Goal: Check status: Check status

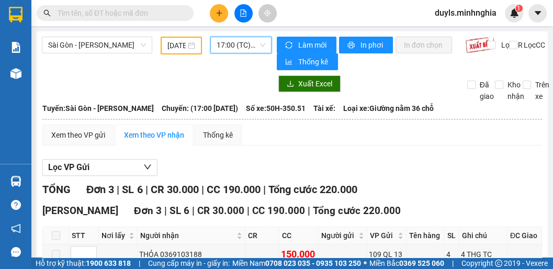
click at [244, 46] on span "17:00 (TC) - 50H-350.51" at bounding box center [241, 45] width 49 height 16
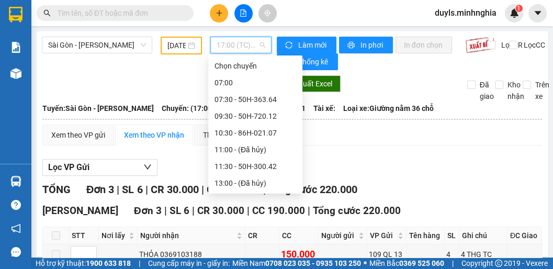
click at [269, 261] on div "21:00 - 86H-021.24" at bounding box center [256, 267] width 82 height 12
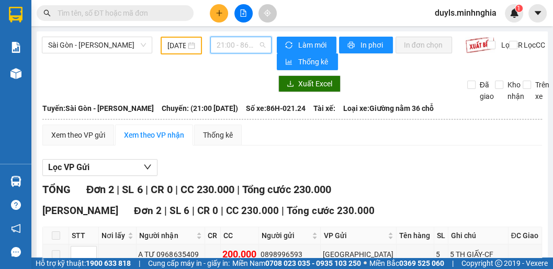
click at [236, 46] on span "21:00 - 86H-021.24" at bounding box center [241, 45] width 49 height 16
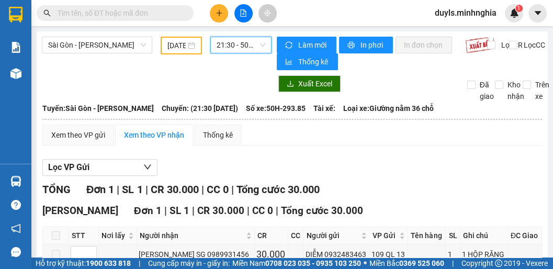
click at [251, 51] on span "21:30 - 50H-293.85" at bounding box center [241, 45] width 49 height 16
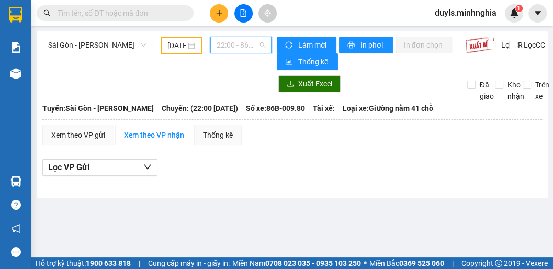
click at [239, 48] on span "22:00 - 86B-009.80" at bounding box center [241, 45] width 49 height 16
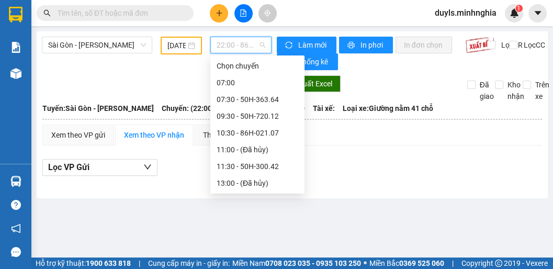
click at [253, 261] on div "21:00 - 86H-021.24" at bounding box center [258, 267] width 82 height 12
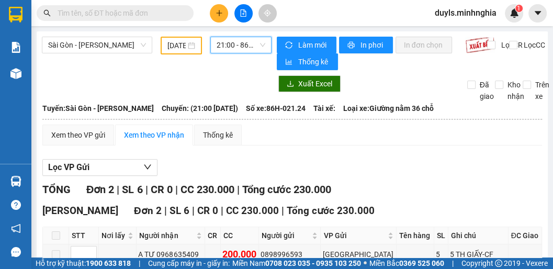
scroll to position [42, 0]
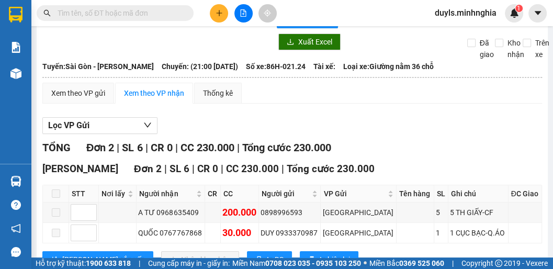
click at [422, 149] on div "TỔNG Đơn 2 | SL 6 | CR 0 | CC 230.000 | Tổng cước 230.000" at bounding box center [292, 148] width 500 height 16
